Goal: Task Accomplishment & Management: Use online tool/utility

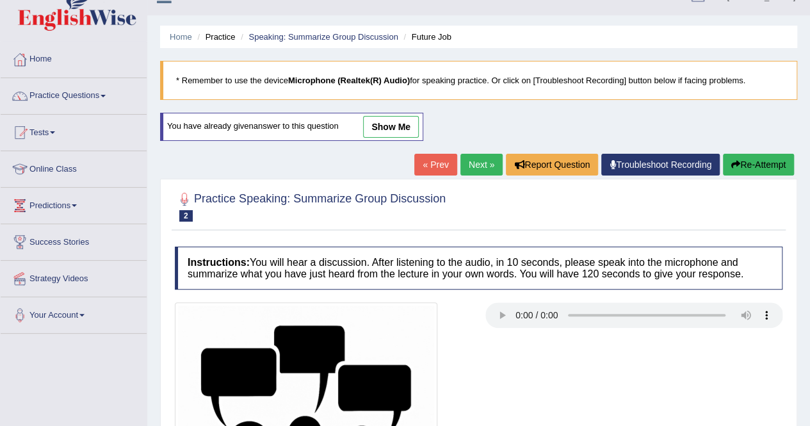
click at [54, 130] on link "Tests" at bounding box center [74, 131] width 146 height 32
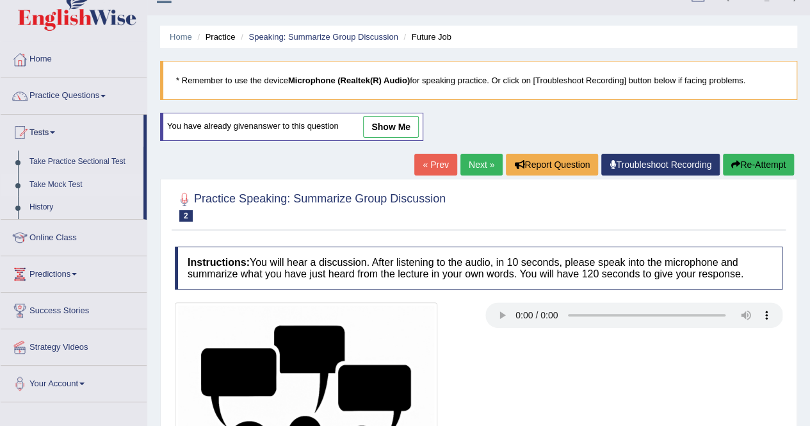
click at [49, 181] on link "Take Mock Test" at bounding box center [84, 185] width 120 height 23
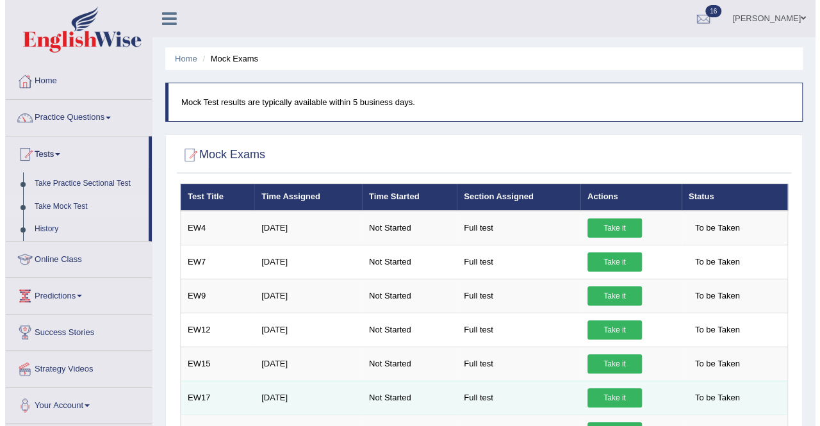
scroll to position [64, 0]
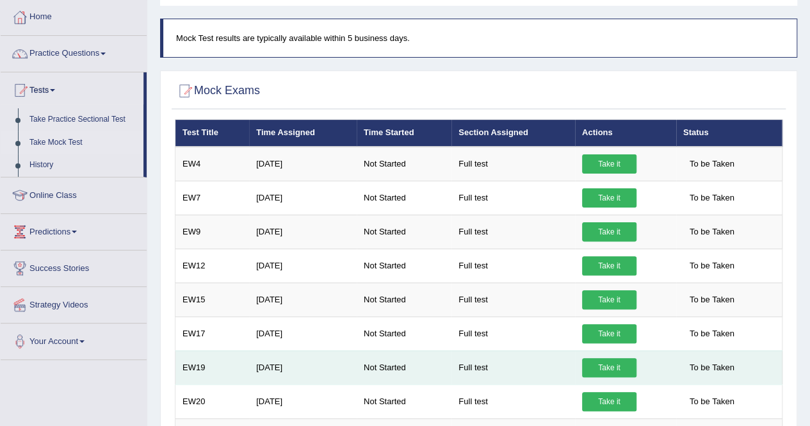
click at [605, 358] on link "Take it" at bounding box center [609, 367] width 54 height 19
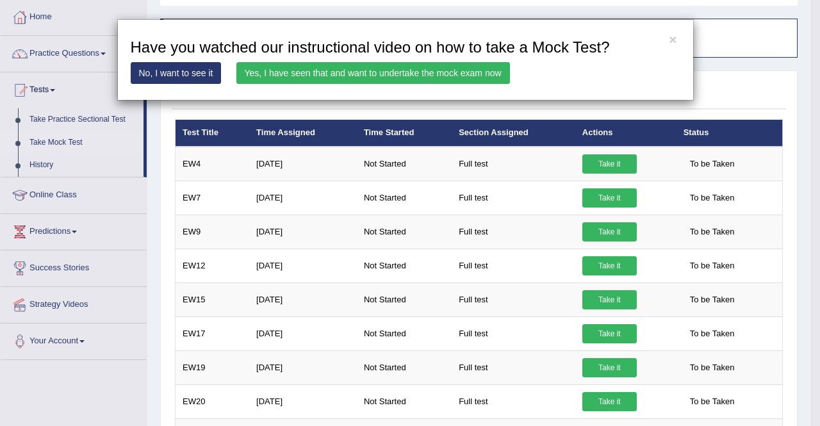
click at [418, 71] on link "Yes, I have seen that and want to undertake the mock exam now" at bounding box center [373, 73] width 274 height 22
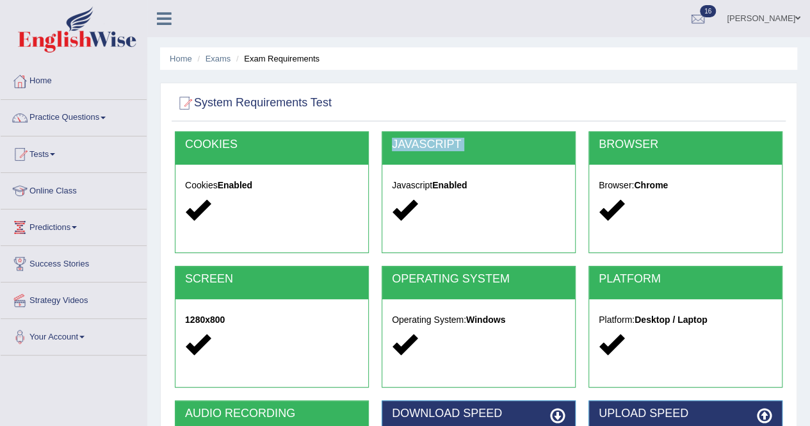
click at [383, 175] on div "JAVASCRIPT Javascript Enabled" at bounding box center [479, 192] width 194 height 122
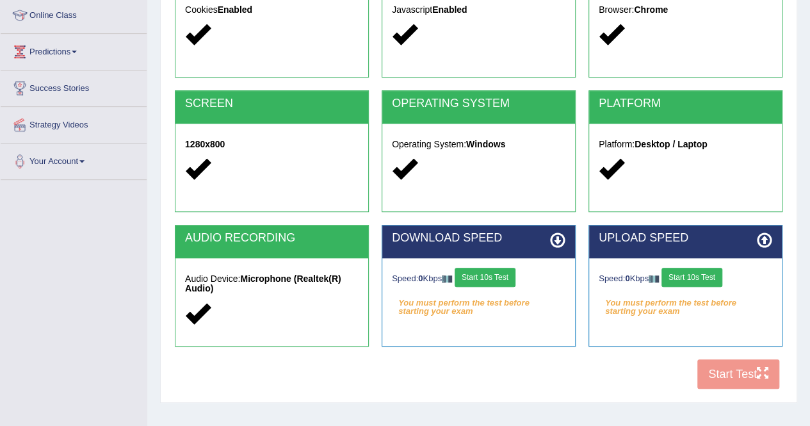
scroll to position [192, 0]
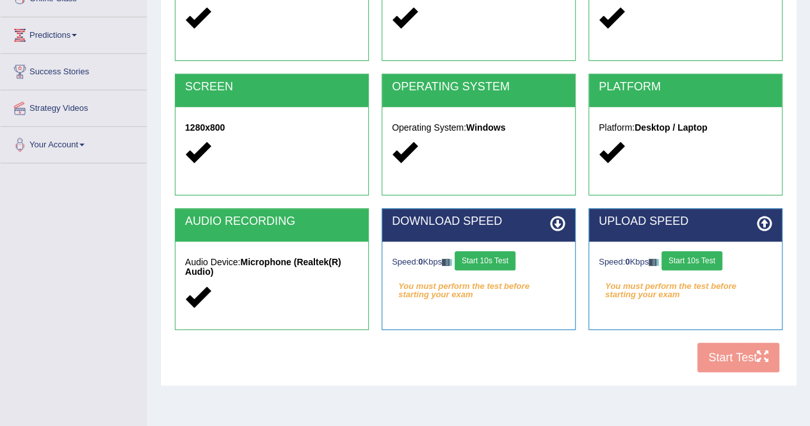
click at [492, 257] on button "Start 10s Test" at bounding box center [485, 260] width 61 height 19
click at [703, 256] on button "Start 10s Test" at bounding box center [692, 260] width 61 height 19
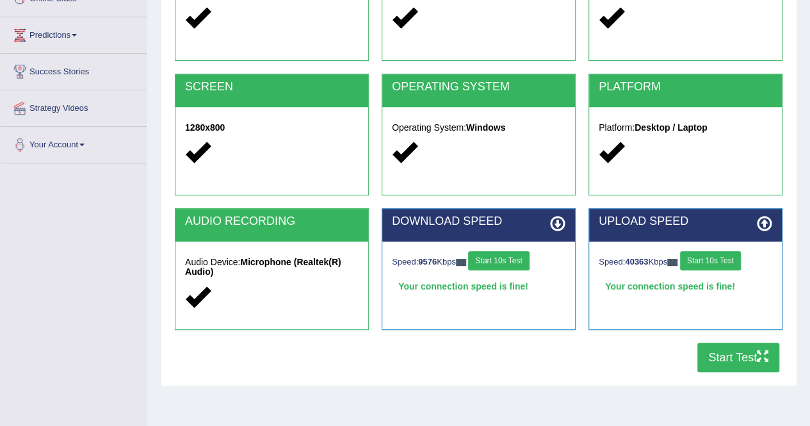
click at [714, 353] on button "Start Test" at bounding box center [739, 357] width 82 height 29
click at [727, 355] on button "Start Test" at bounding box center [739, 357] width 82 height 29
